Goal: Transaction & Acquisition: Purchase product/service

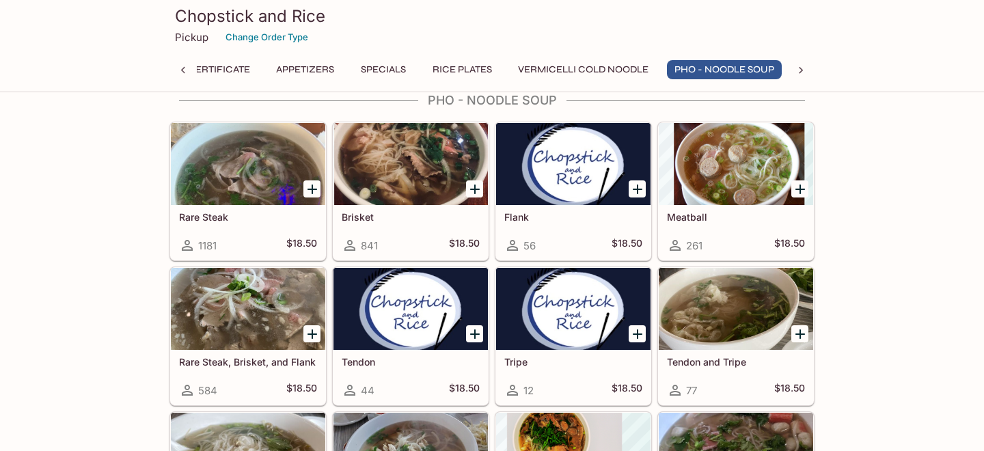
scroll to position [1577, 0]
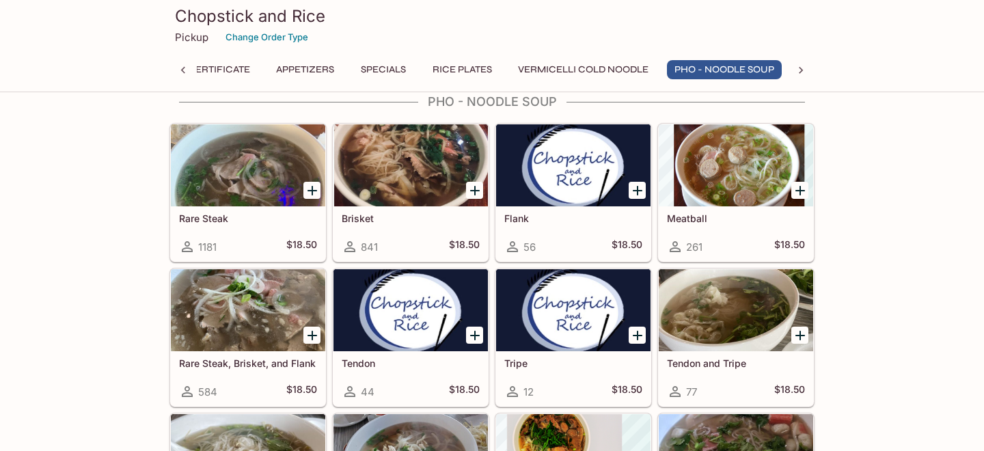
click at [363, 217] on h5 "Brisket" at bounding box center [411, 218] width 138 height 12
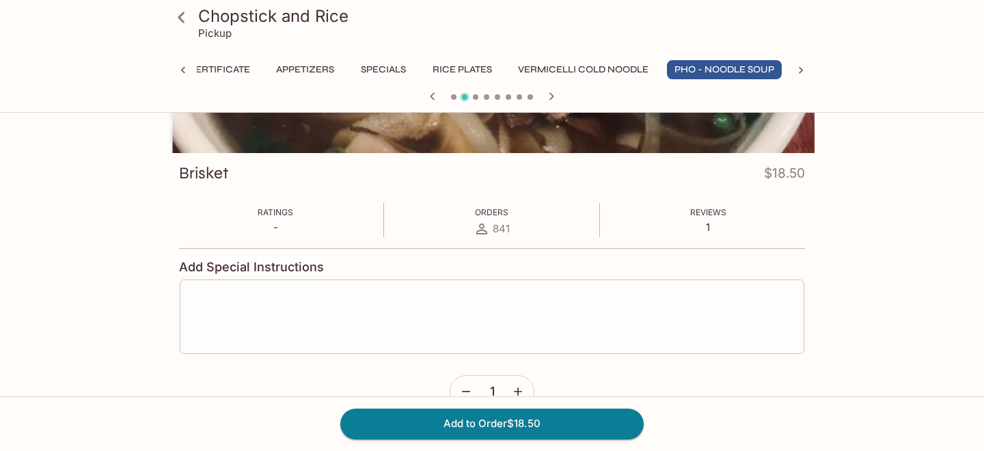
scroll to position [178, 0]
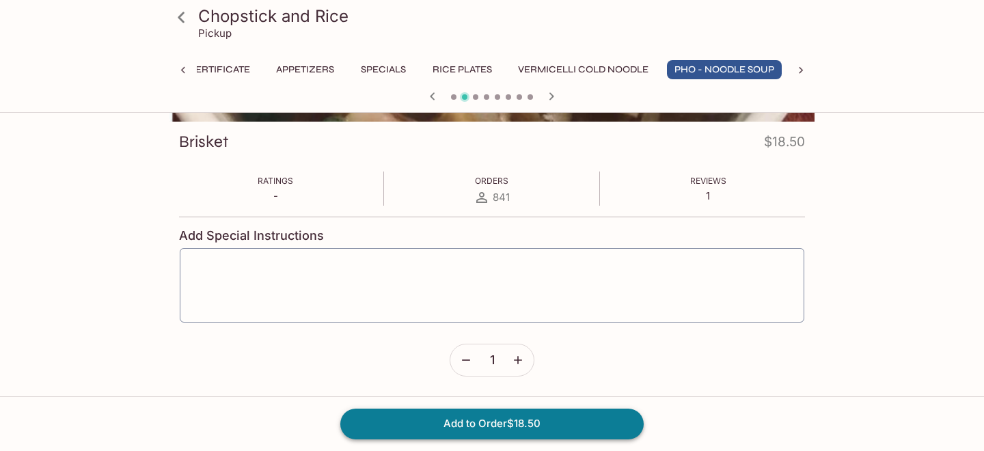
click at [493, 419] on button "Add to Order $18.50" at bounding box center [491, 423] width 303 height 30
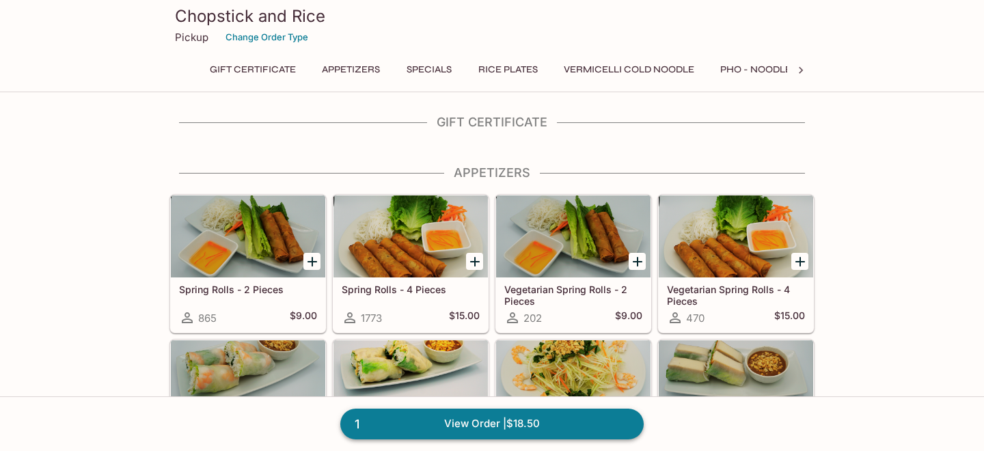
click at [530, 422] on link "1 View Order | $18.50" at bounding box center [491, 423] width 303 height 30
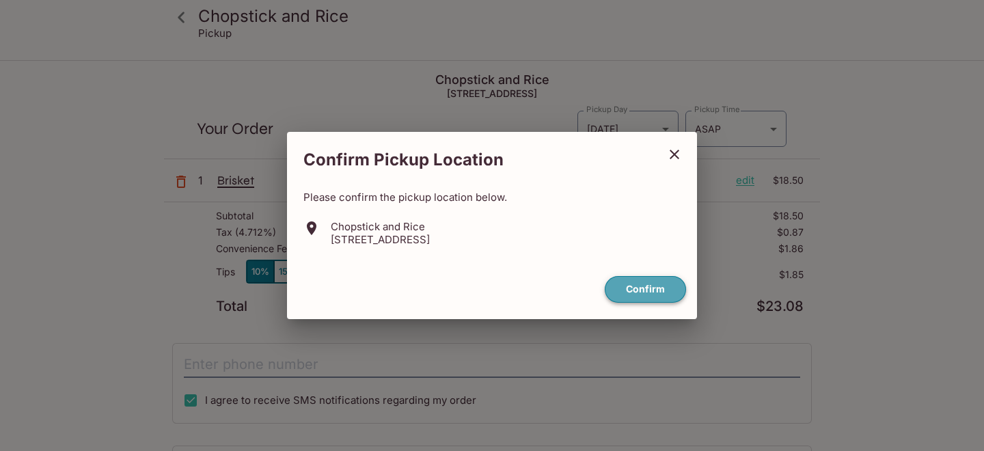
click at [643, 291] on button "Confirm" at bounding box center [645, 289] width 81 height 27
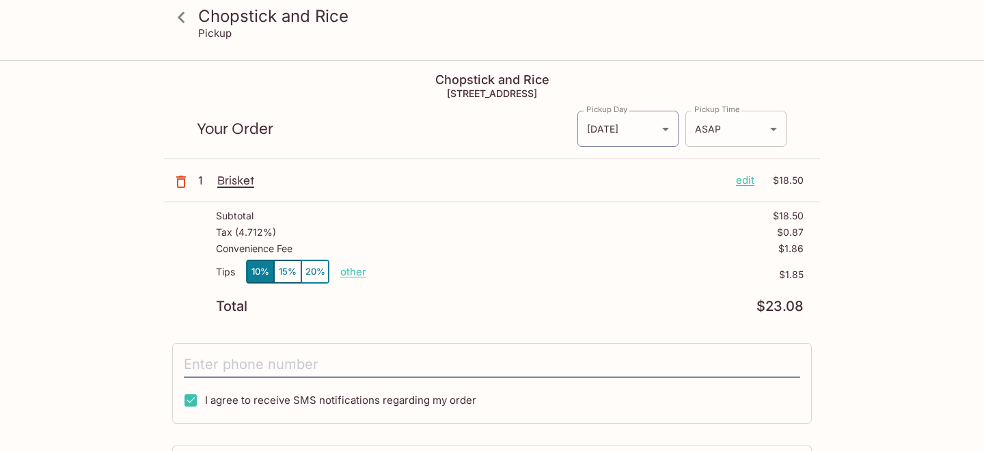
click at [772, 126] on body "Chopstick and Rice Pickup Chopstick and Rice [STREET_ADDRESS] Your Order Pickup…" at bounding box center [492, 286] width 984 height 451
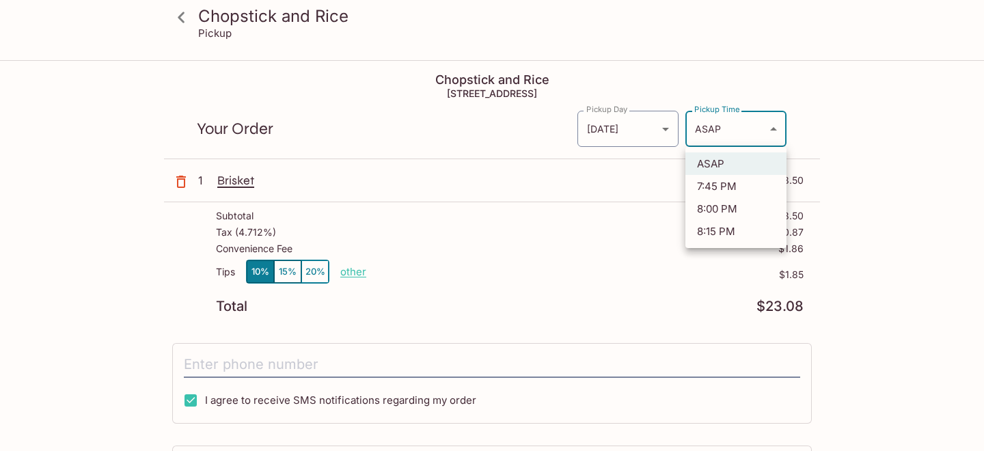
click at [712, 161] on li "ASAP" at bounding box center [735, 163] width 101 height 23
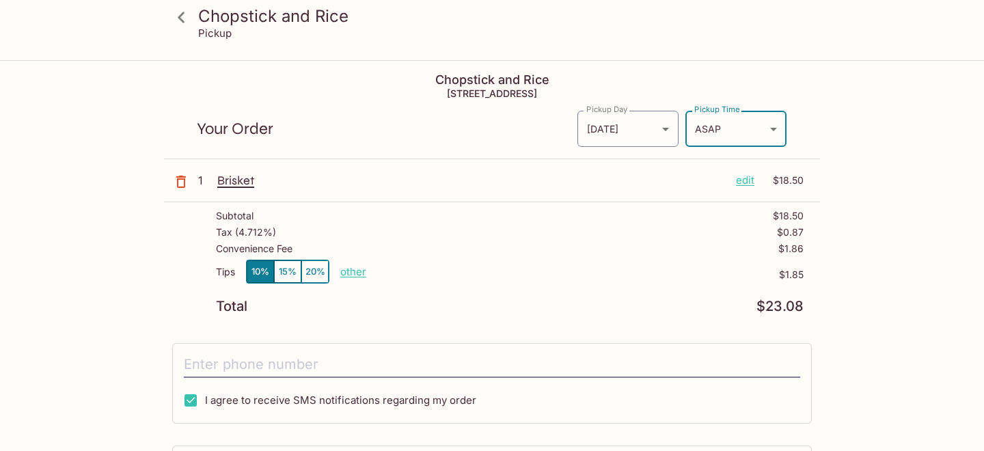
click at [355, 275] on p "other" at bounding box center [353, 271] width 26 height 13
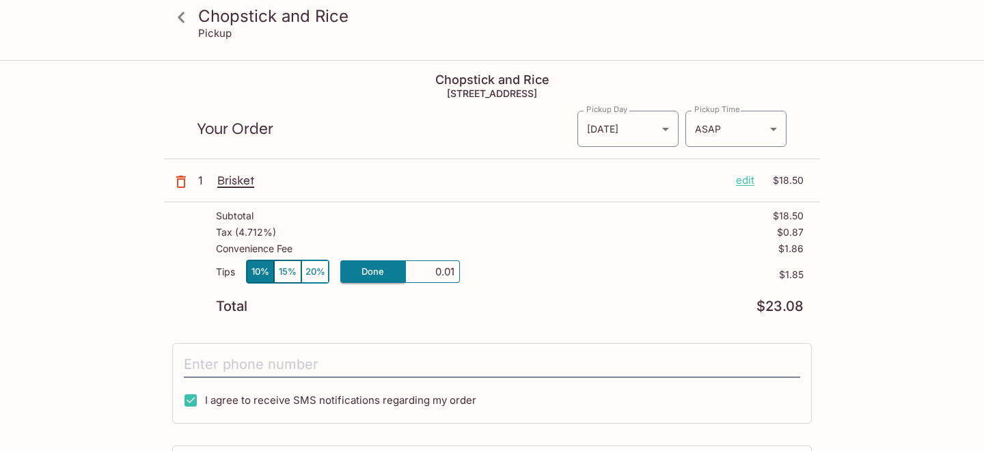
type input "0.00"
click at [182, 10] on icon at bounding box center [181, 17] width 24 height 24
